Goal: Transaction & Acquisition: Download file/media

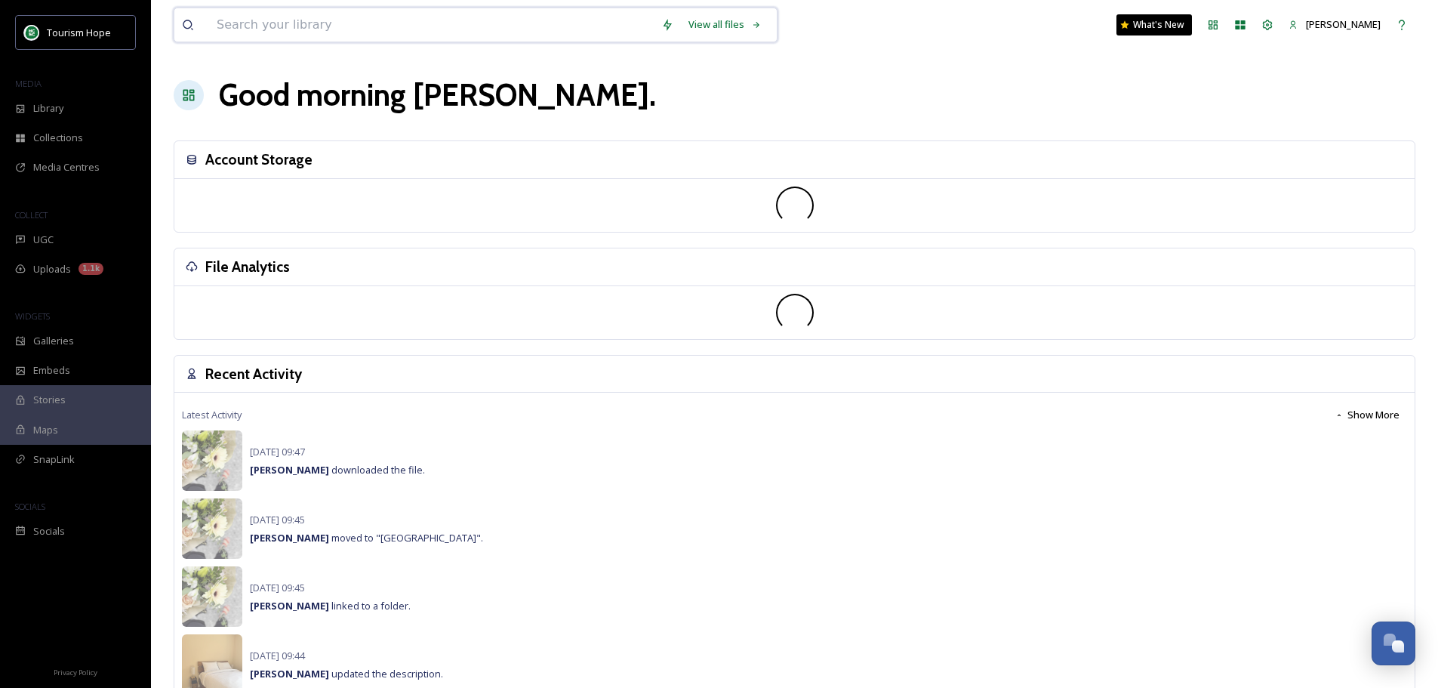
click at [261, 24] on input at bounding box center [431, 24] width 445 height 33
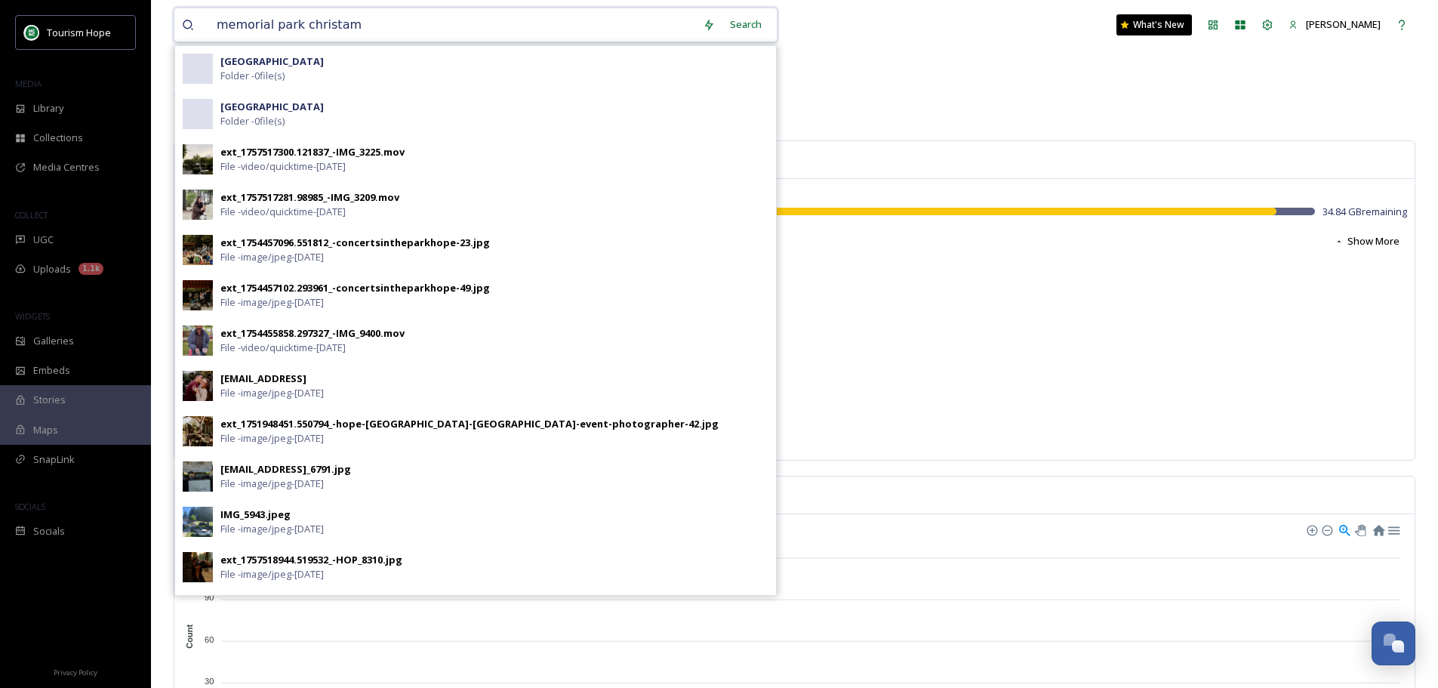
type input "memorial park christams"
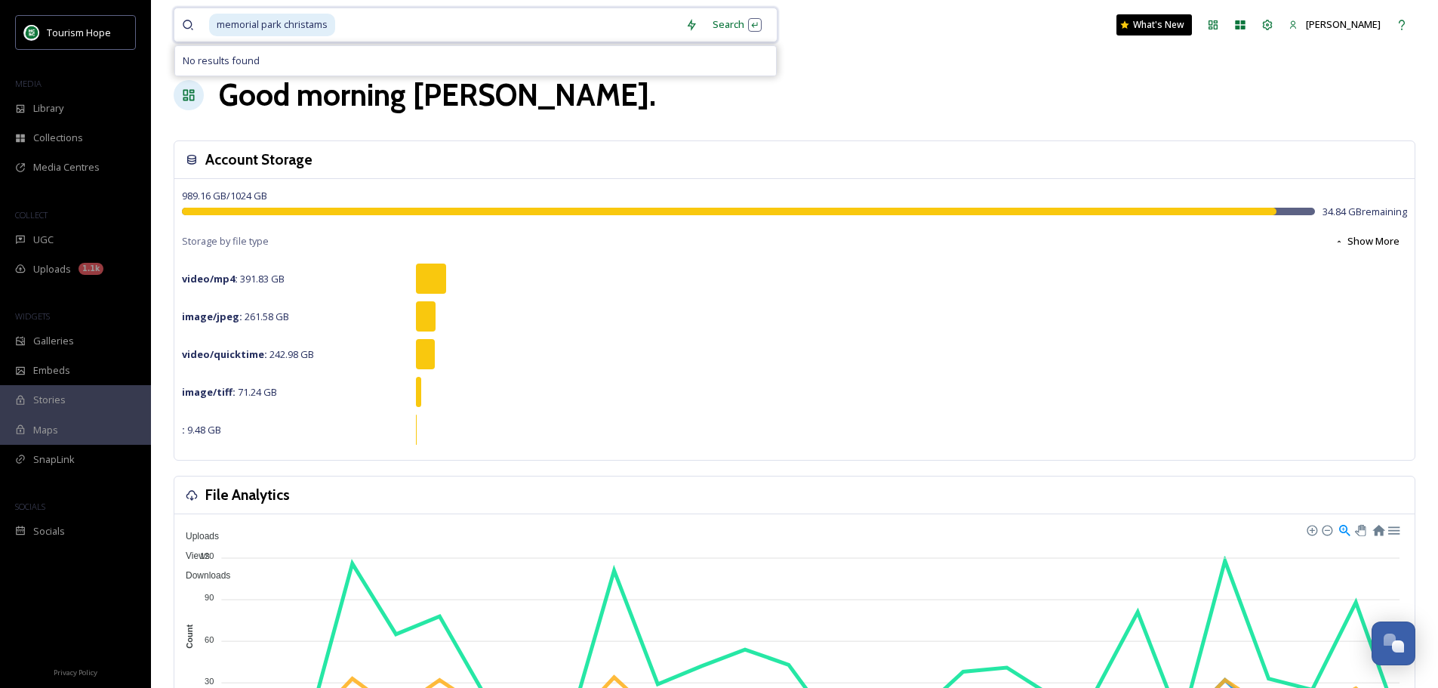
click at [348, 14] on input at bounding box center [507, 24] width 341 height 33
drag, startPoint x: 349, startPoint y: 18, endPoint x: 216, endPoint y: 29, distance: 134.0
click at [216, 29] on div "memorial park christams" at bounding box center [443, 24] width 469 height 33
type input "memorial park christamchristmas"
click at [357, 34] on span "memorial park christamchristmas" at bounding box center [291, 25] width 165 height 22
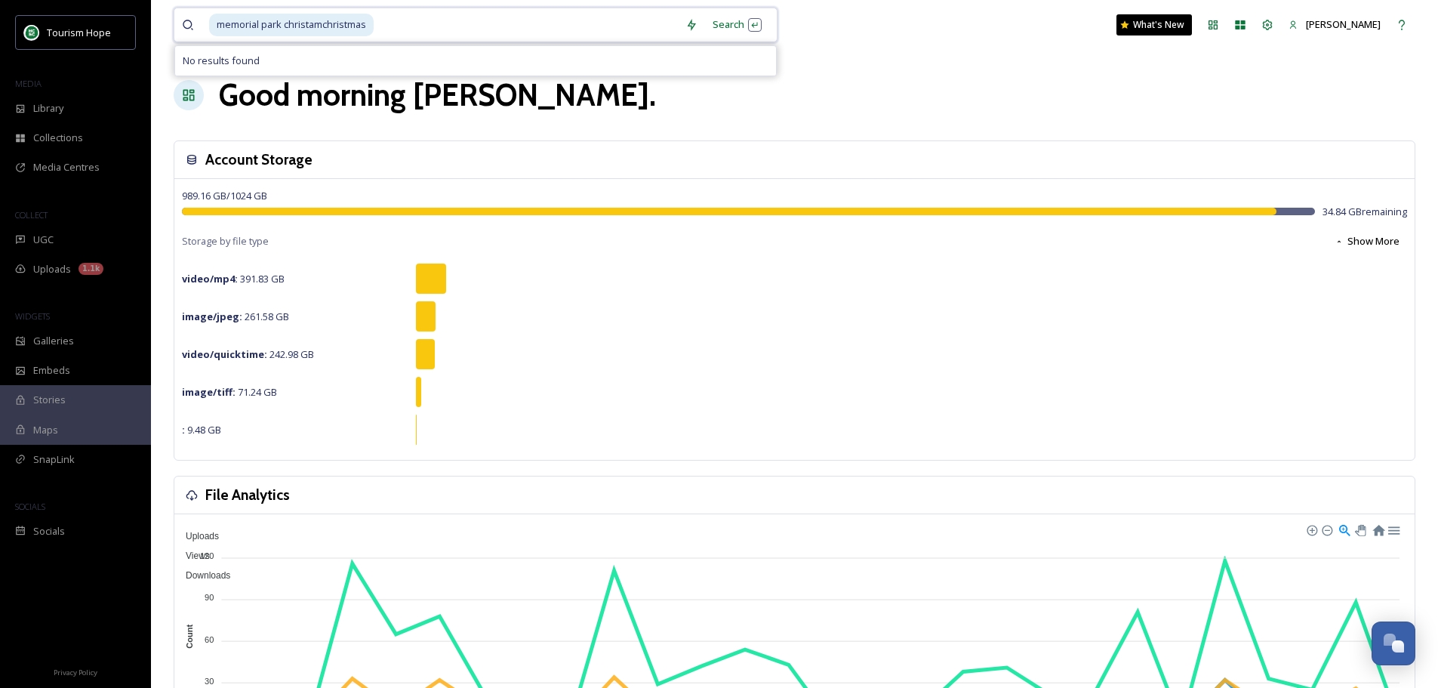
drag, startPoint x: 385, startPoint y: 26, endPoint x: 183, endPoint y: 29, distance: 201.5
click at [183, 29] on div "memorial park christamchristmas" at bounding box center [430, 24] width 496 height 33
type input "m"
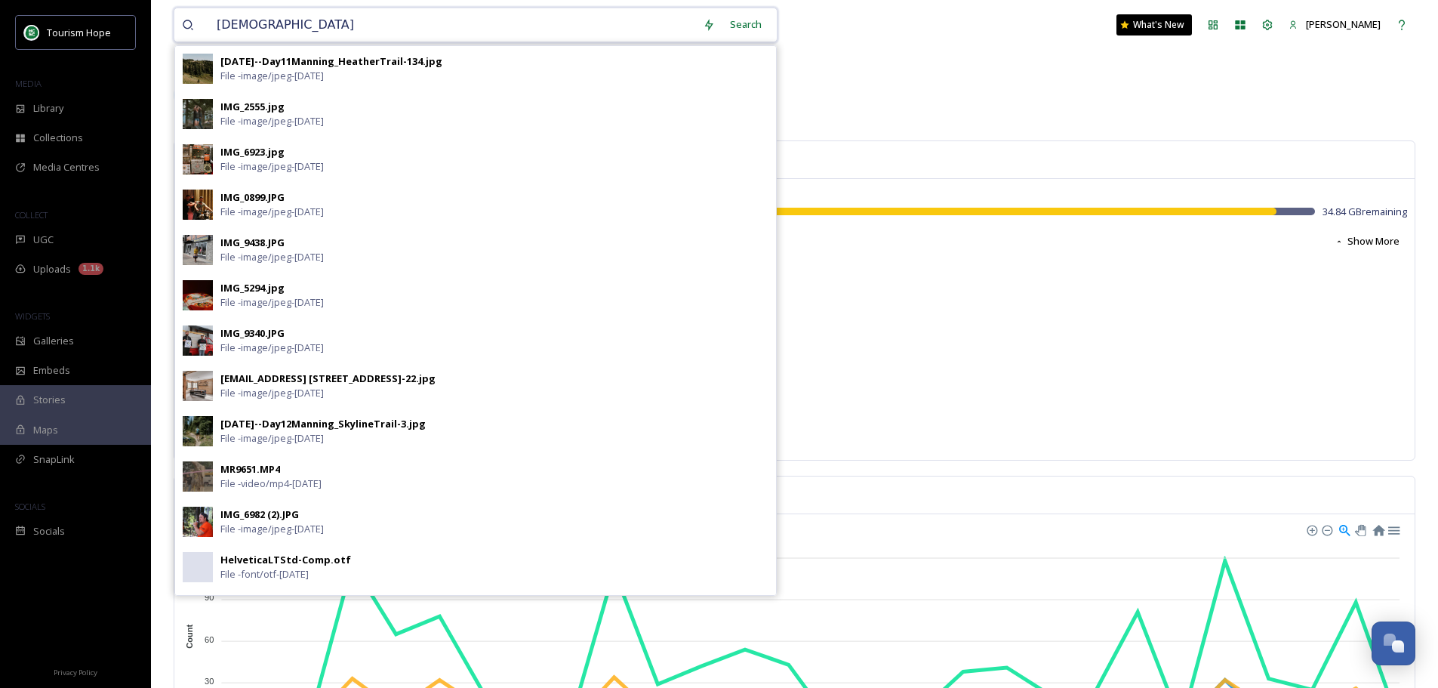
type input "christmas"
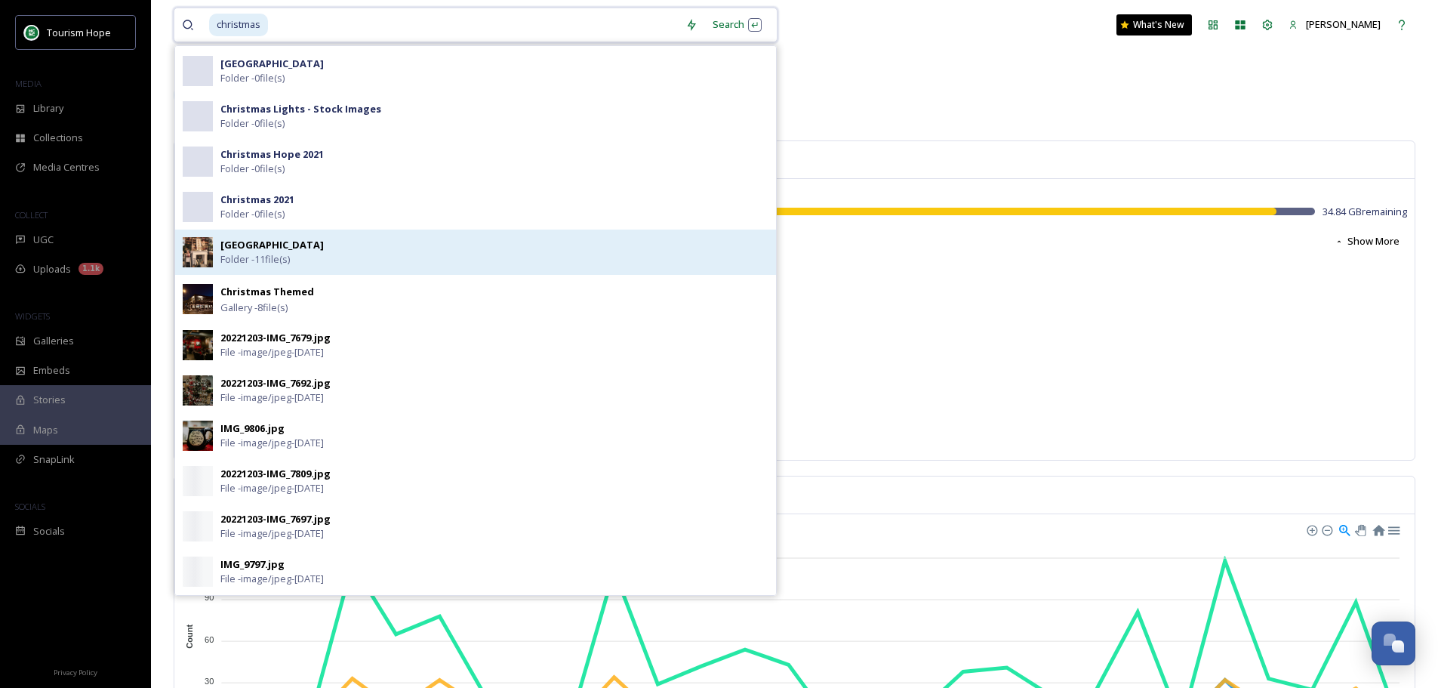
scroll to position [377, 0]
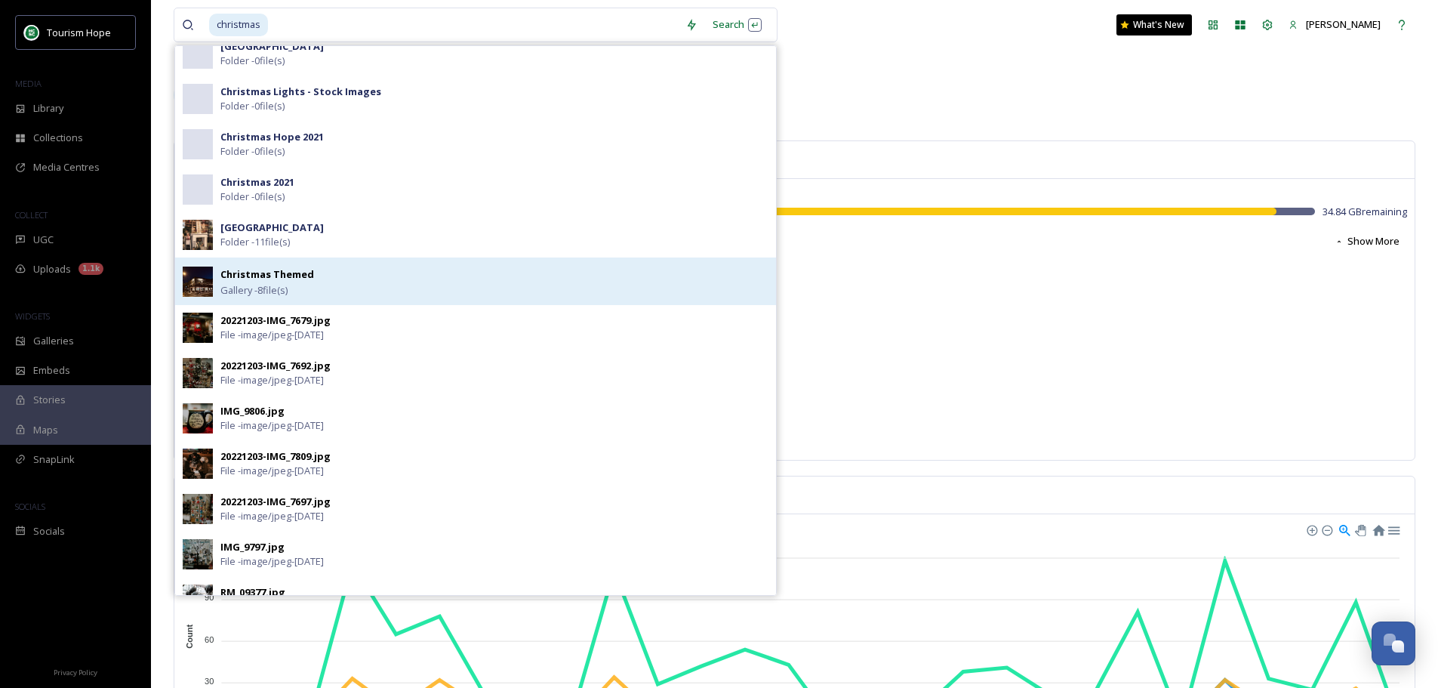
click at [319, 285] on div "Christmas Themed Gallery - 8 file(s)" at bounding box center [494, 281] width 548 height 32
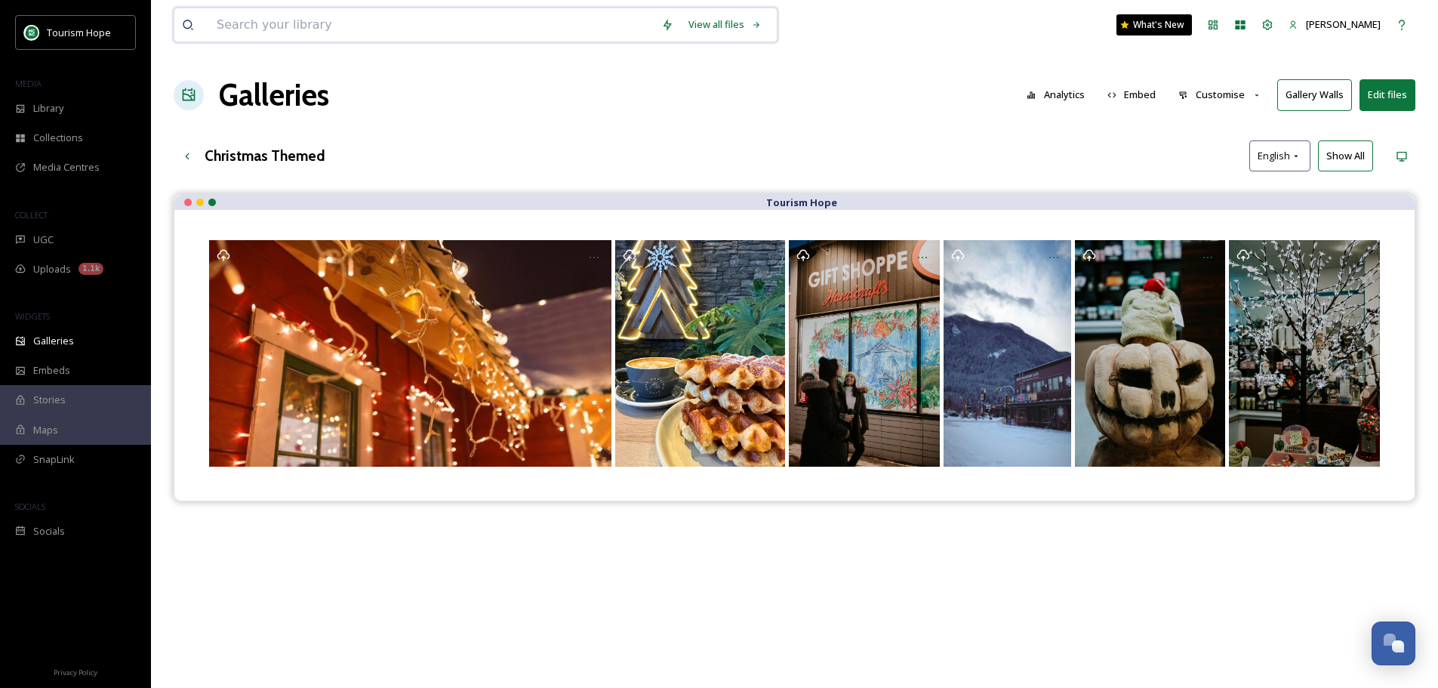
click at [345, 22] on input at bounding box center [431, 24] width 445 height 33
type input "[DEMOGRAPHIC_DATA]"
click at [344, 21] on input at bounding box center [503, 24] width 349 height 33
type input "christmas"
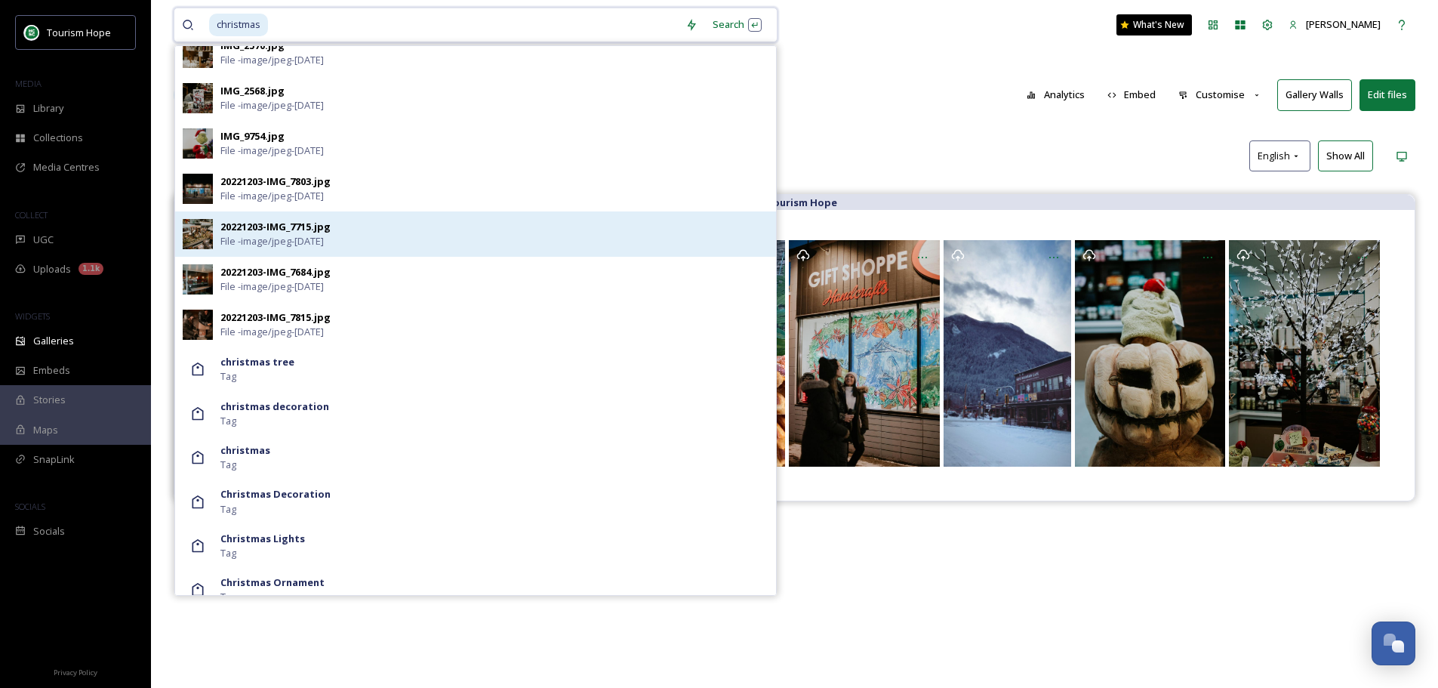
scroll to position [1478, 0]
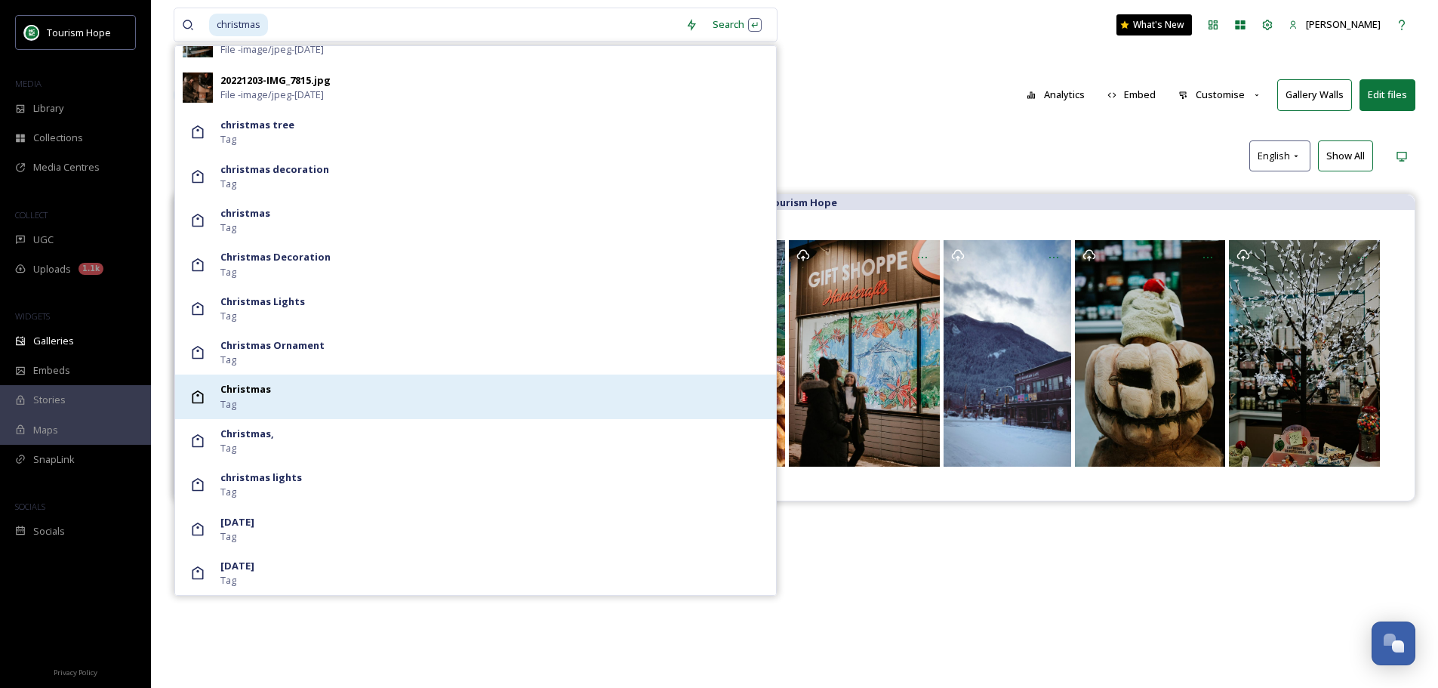
click at [295, 392] on div "Christmas Tag" at bounding box center [494, 396] width 548 height 29
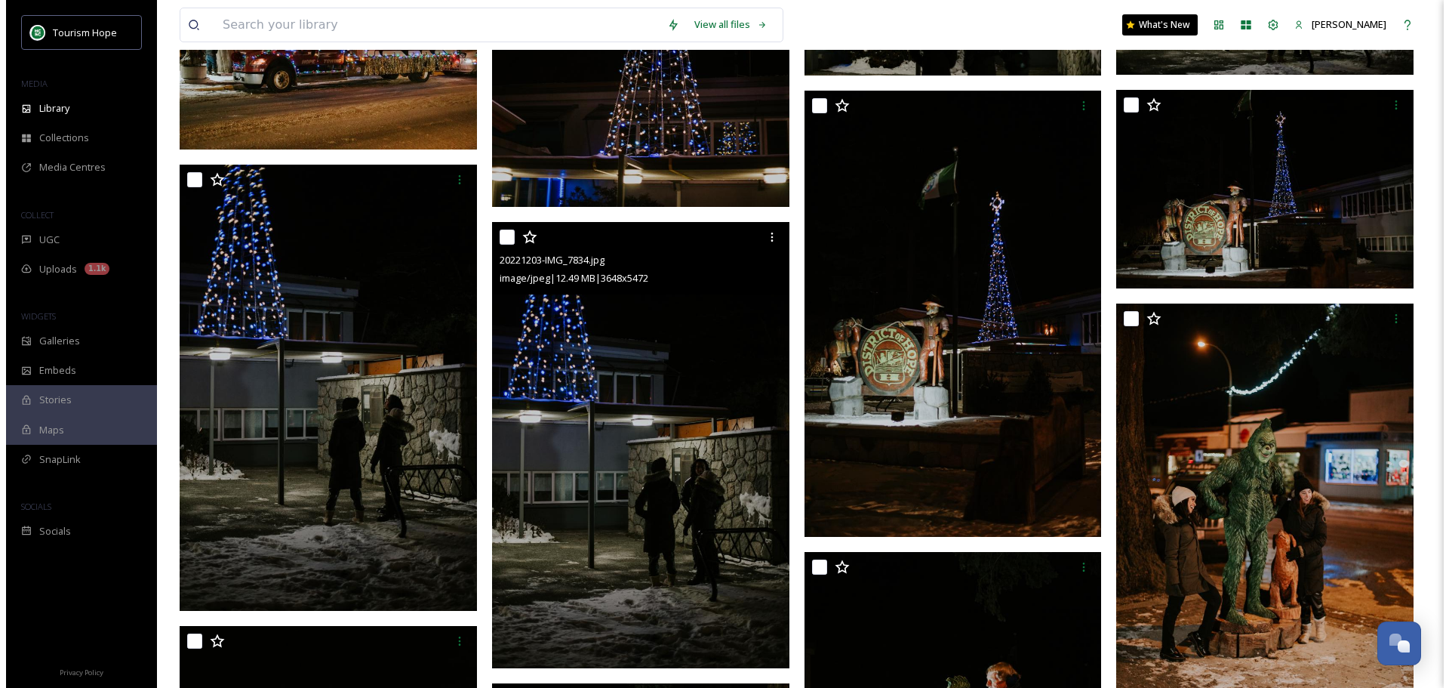
scroll to position [4076, 0]
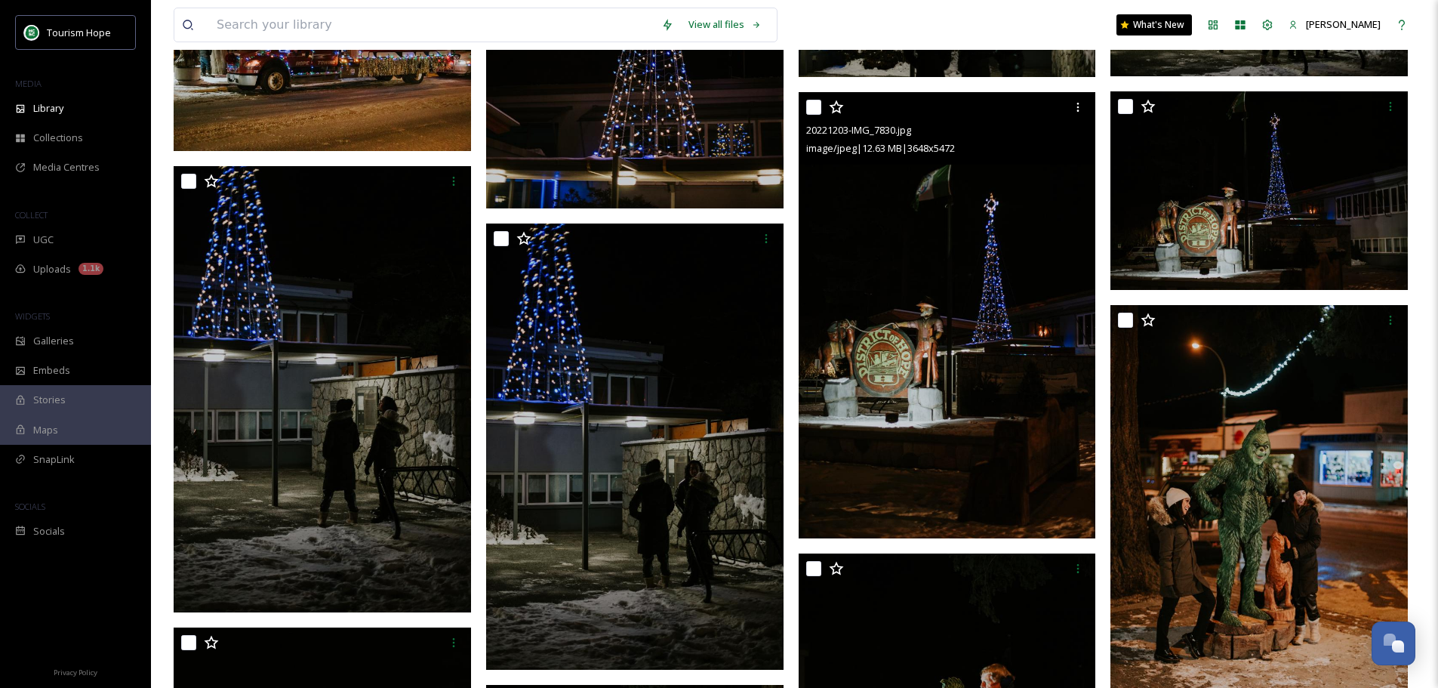
click at [971, 339] on img at bounding box center [947, 315] width 297 height 446
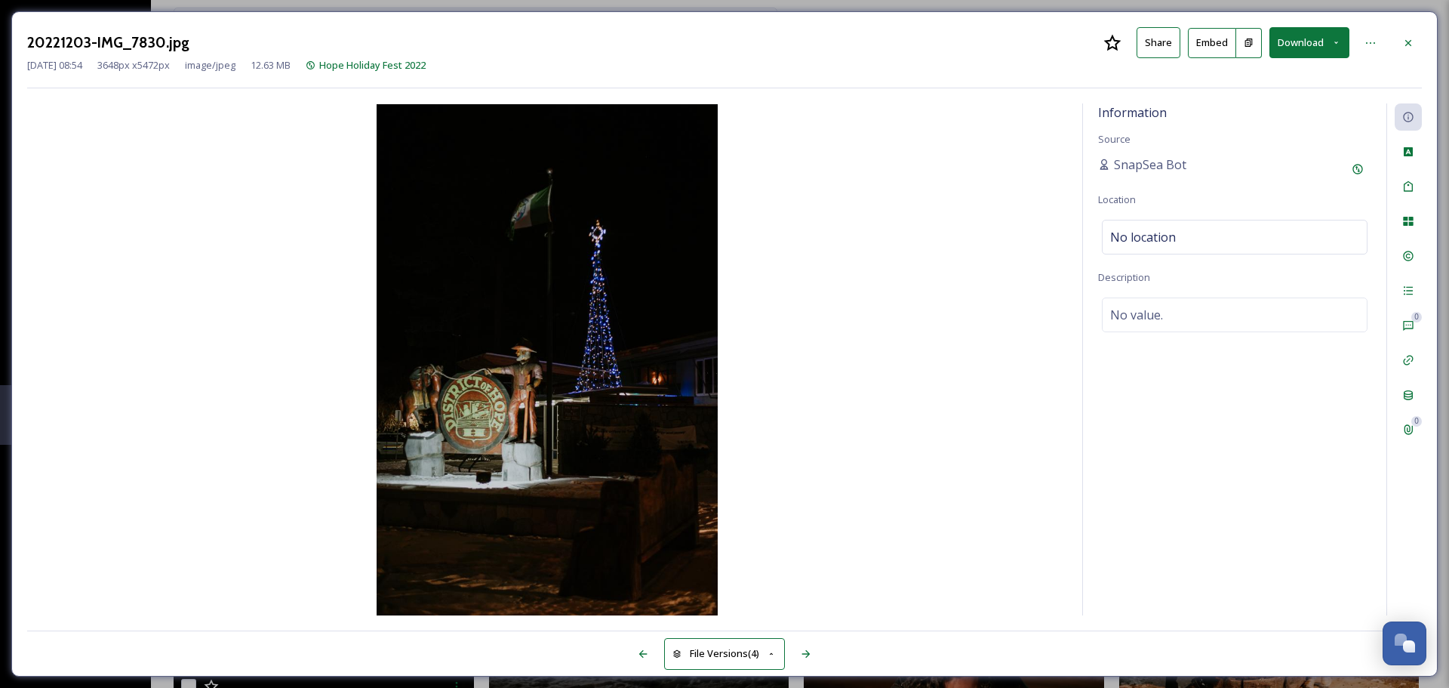
click at [1288, 51] on button "Download" at bounding box center [1310, 42] width 80 height 31
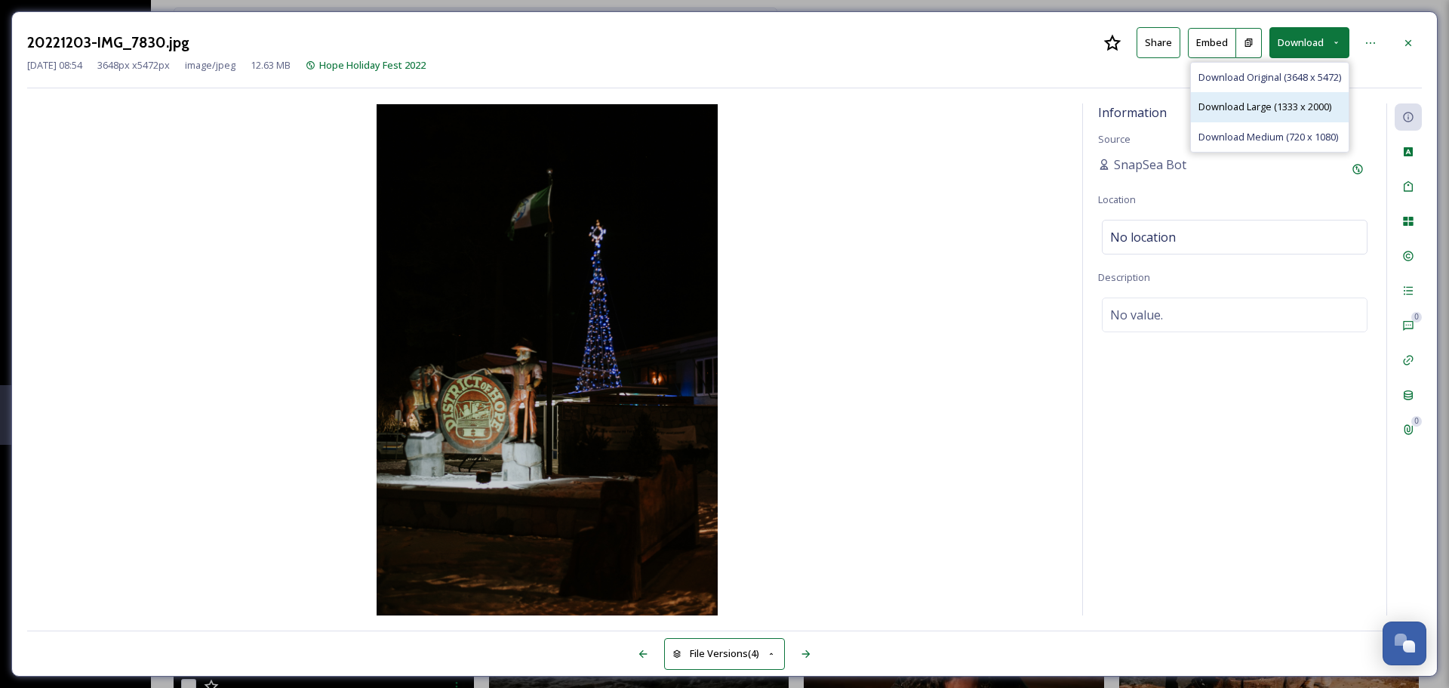
click at [1280, 105] on span "Download Large (1333 x 2000)" at bounding box center [1265, 107] width 133 height 14
